Goal: Task Accomplishment & Management: Manage account settings

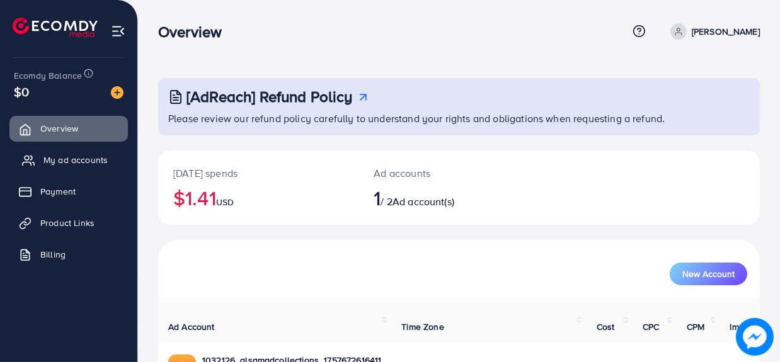
click at [66, 156] on span "My ad accounts" at bounding box center [75, 160] width 64 height 13
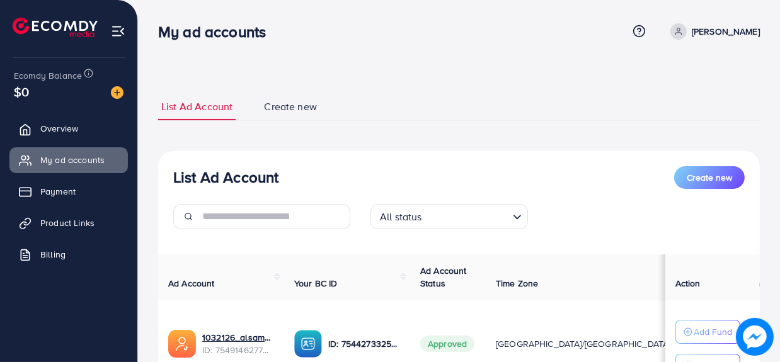
drag, startPoint x: 410, startPoint y: 137, endPoint x: 244, endPoint y: -26, distance: 233.0
click at [244, 0] on html "My ad accounts Help Center Contact Support Term and policy About Us [PERSON_NAM…" at bounding box center [390, 181] width 780 height 362
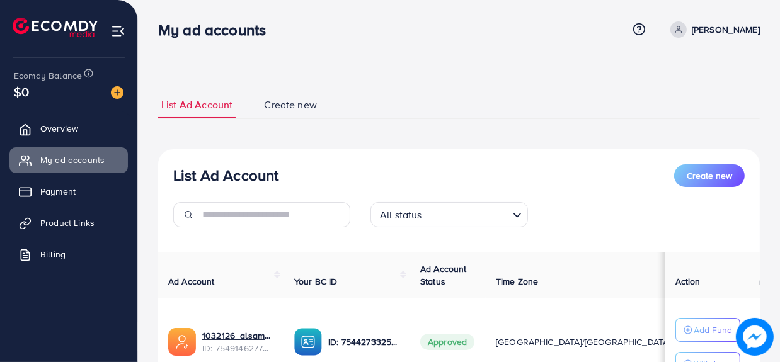
click at [535, 113] on ul "List Ad Account Create new" at bounding box center [459, 105] width 602 height 28
